Goal: Information Seeking & Learning: Learn about a topic

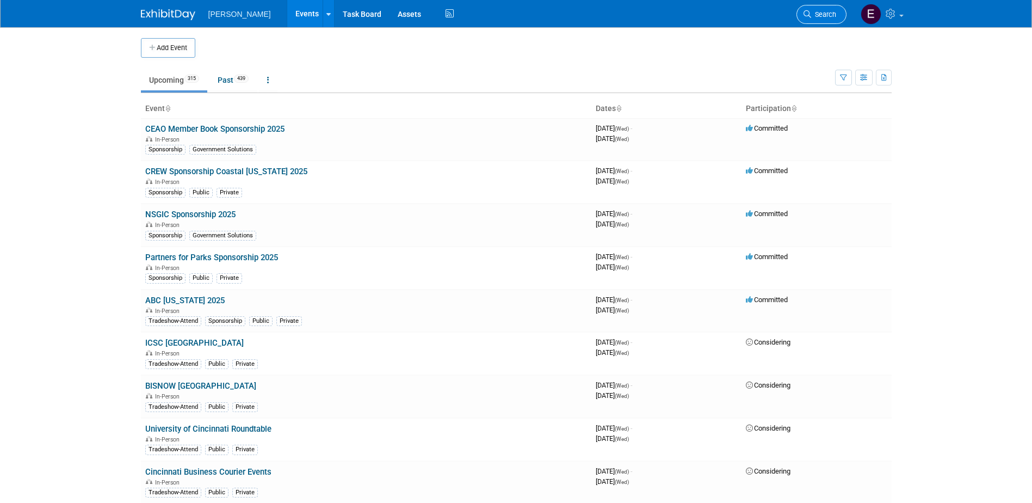
click at [834, 15] on span "Search" at bounding box center [823, 14] width 25 height 8
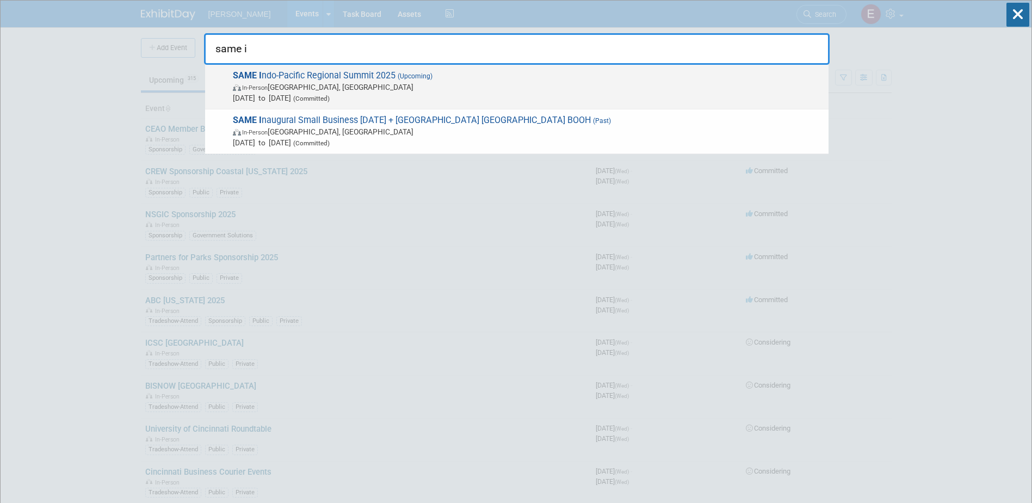
type input "same i"
click at [349, 81] on span "SAME I ndo-Pacific Regional Summit 2025 (Upcoming) In-Person [GEOGRAPHIC_DATA],…" at bounding box center [527, 86] width 594 height 33
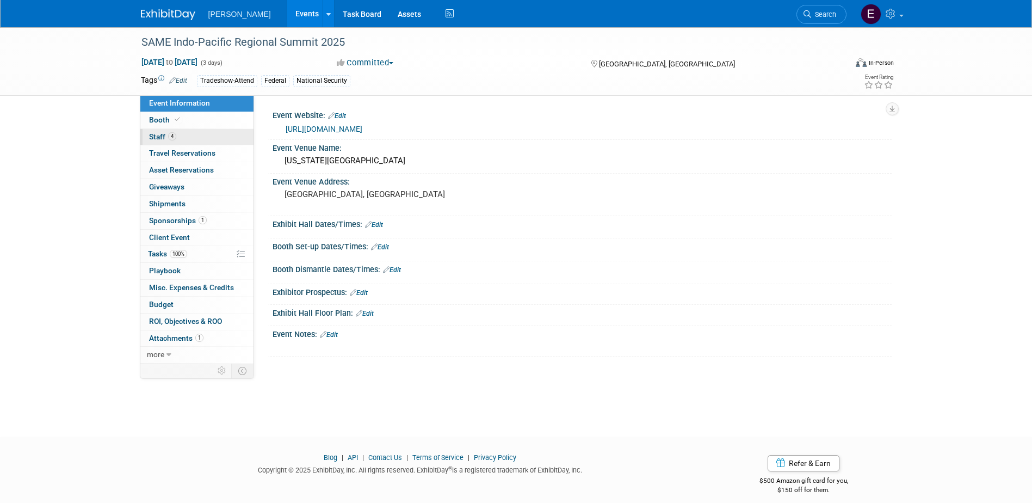
click at [196, 135] on link "4 Staff 4" at bounding box center [196, 137] width 113 height 16
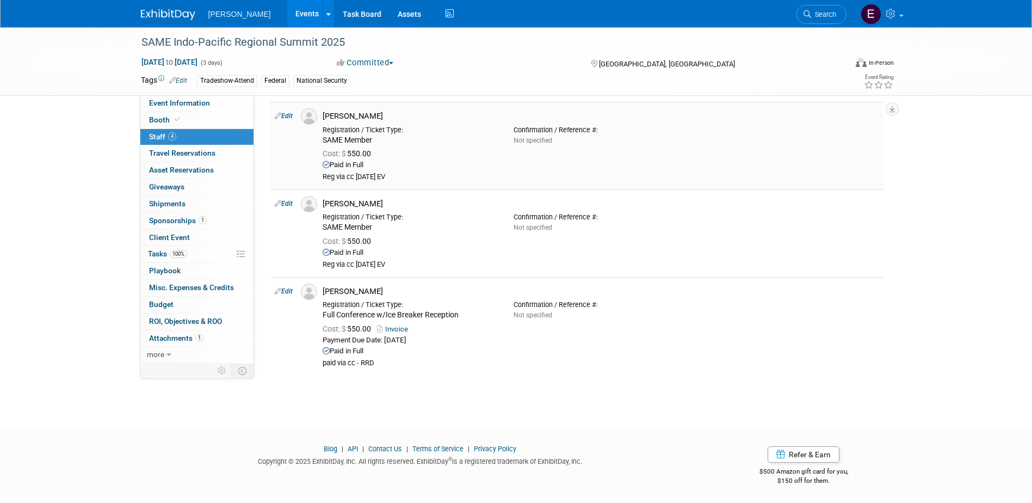
scroll to position [125, 0]
click at [194, 221] on span "Sponsorships 1" at bounding box center [178, 220] width 58 height 9
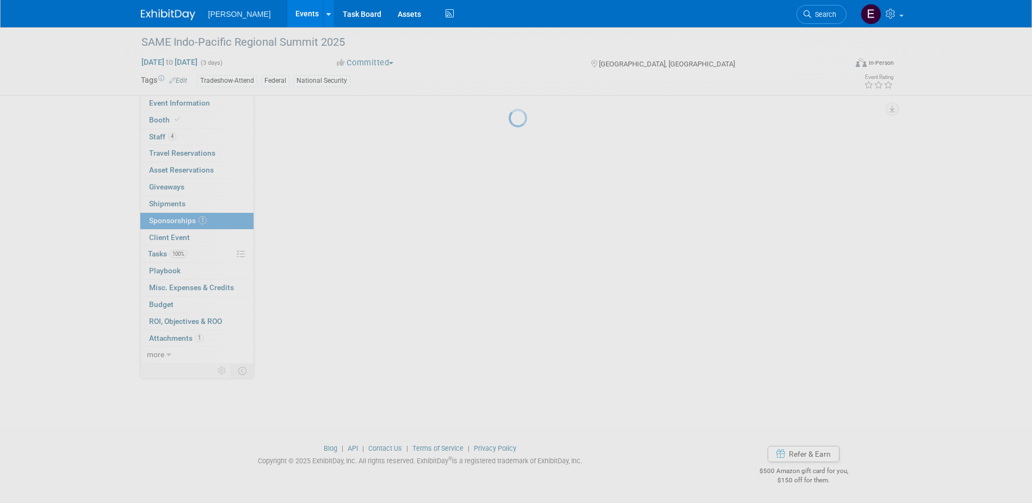
scroll to position [0, 0]
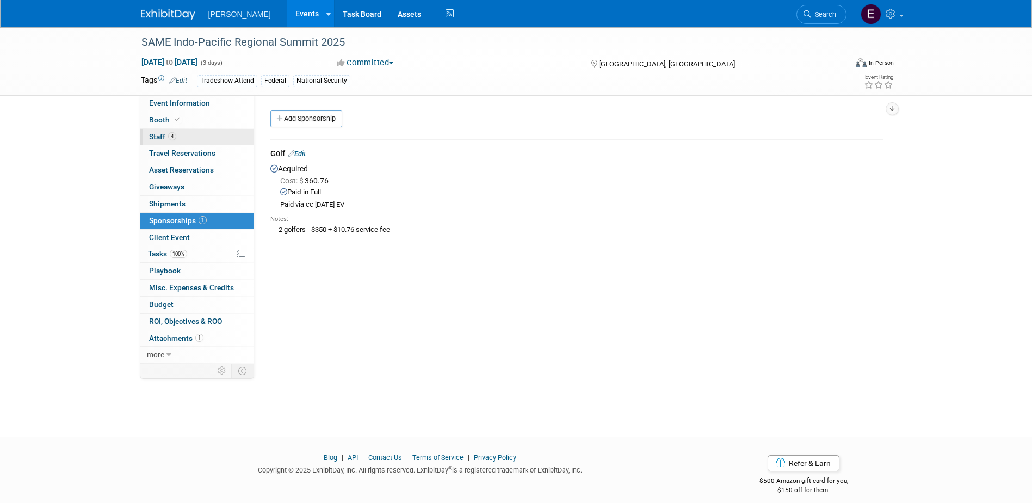
click at [194, 145] on link "4 Staff 4" at bounding box center [196, 137] width 113 height 16
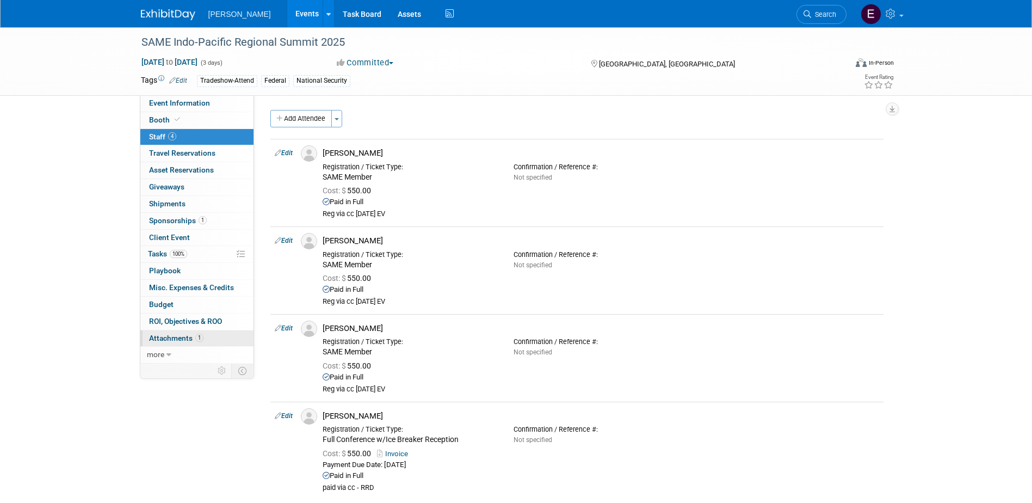
click at [198, 333] on span "1" at bounding box center [199, 337] width 8 height 8
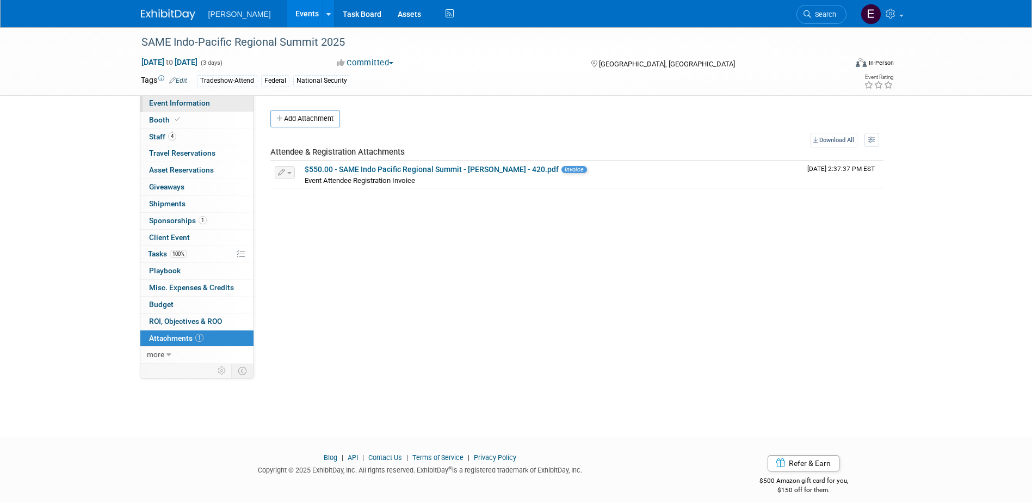
click at [165, 103] on span "Event Information" at bounding box center [179, 102] width 61 height 9
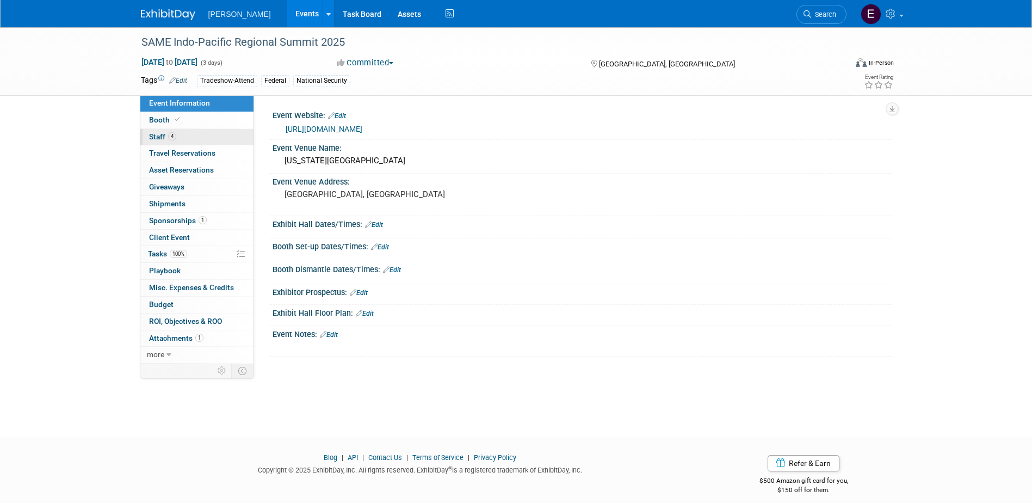
click at [196, 132] on link "4 Staff 4" at bounding box center [196, 137] width 113 height 16
